Goal: Task Accomplishment & Management: Use online tool/utility

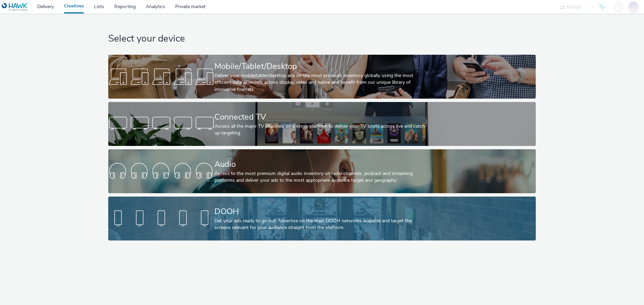
click at [321, 205] on div "DOOH Get your ads ready to go out! Advertise on the main DOOH networks availabl…" at bounding box center [320, 219] width 212 height 44
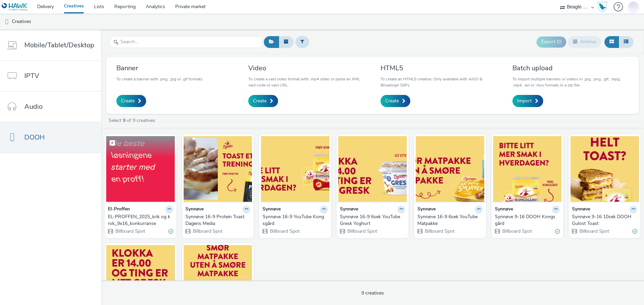
click at [155, 170] on img at bounding box center [140, 169] width 69 height 66
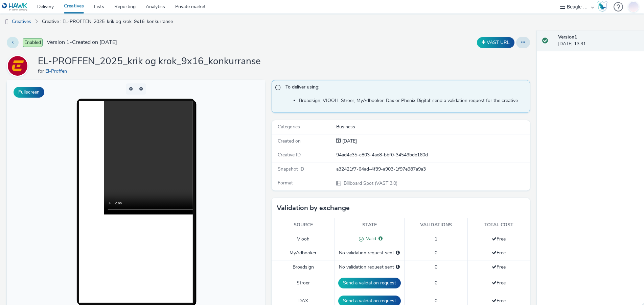
click at [10, 43] on button at bounding box center [13, 42] width 12 height 11
